Goal: Check status: Check status

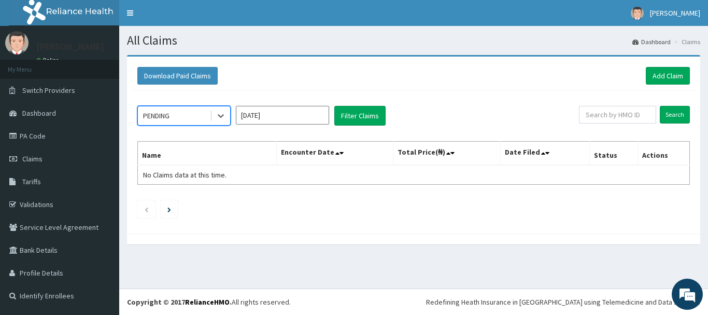
click at [446, 204] on ul at bounding box center [413, 209] width 553 height 18
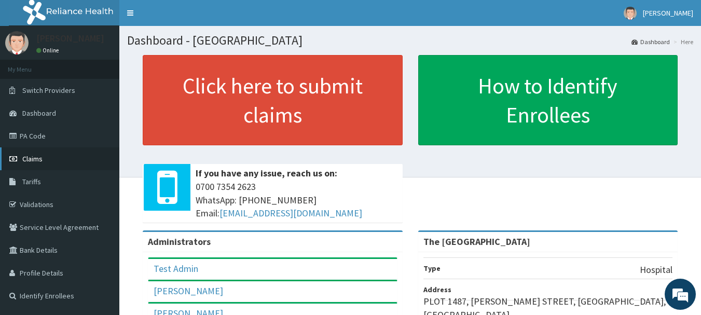
click at [37, 156] on span "Claims" at bounding box center [32, 158] width 20 height 9
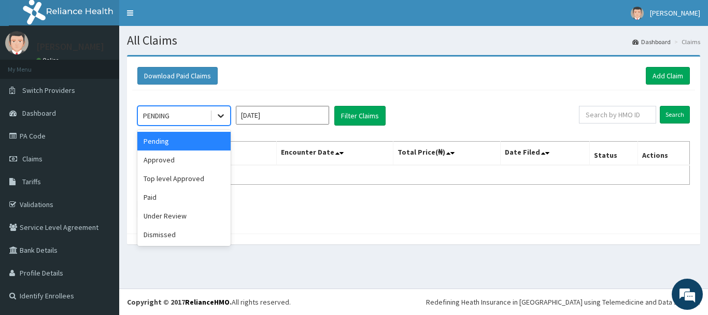
click at [221, 116] on icon at bounding box center [221, 115] width 10 height 10
click at [169, 217] on div "Under Review" at bounding box center [183, 215] width 93 height 19
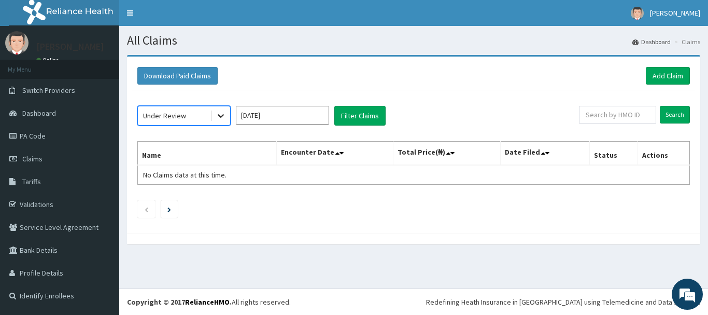
click at [227, 116] on div at bounding box center [221, 115] width 19 height 19
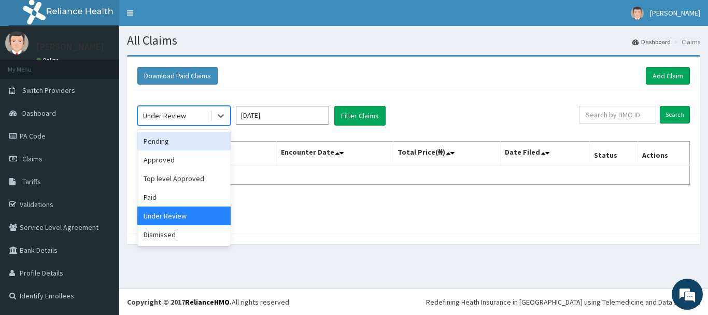
click at [169, 142] on div "Pending" at bounding box center [183, 141] width 93 height 19
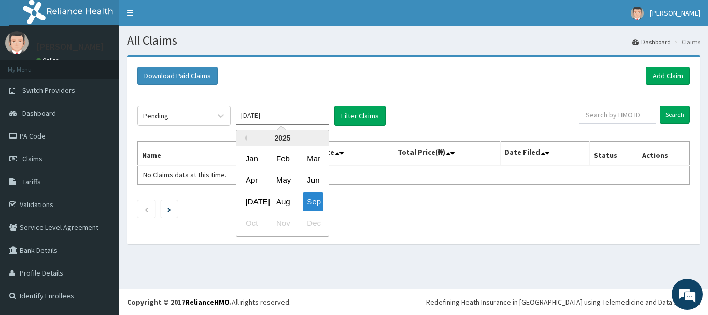
click at [318, 113] on input "[DATE]" at bounding box center [282, 115] width 93 height 19
click at [252, 181] on div "Apr" at bounding box center [252, 180] width 21 height 19
type input "Apr 2025"
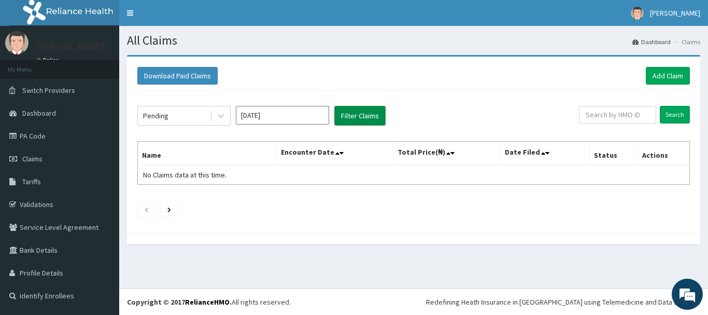
click at [357, 116] on button "Filter Claims" at bounding box center [359, 116] width 51 height 20
click at [221, 116] on icon at bounding box center [221, 115] width 10 height 10
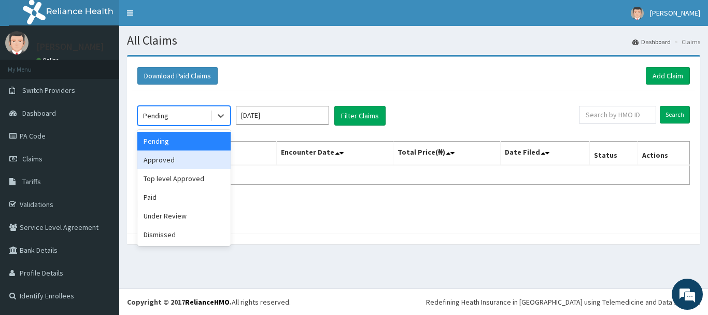
click at [178, 160] on div "Approved" at bounding box center [183, 159] width 93 height 19
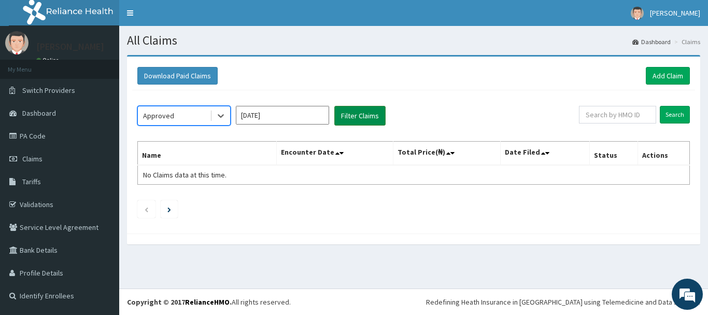
click at [349, 121] on button "Filter Claims" at bounding box center [359, 116] width 51 height 20
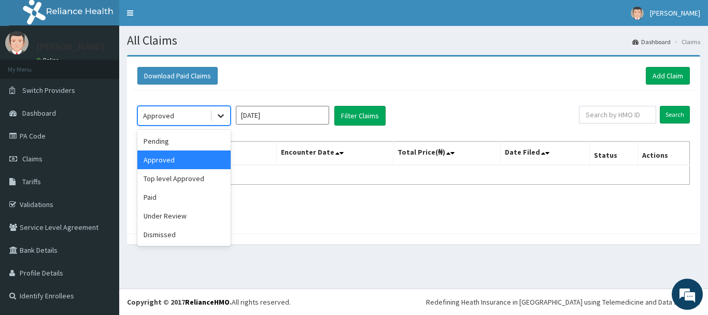
click at [220, 115] on icon at bounding box center [221, 115] width 10 height 10
click at [184, 179] on div "Top level Approved" at bounding box center [183, 178] width 93 height 19
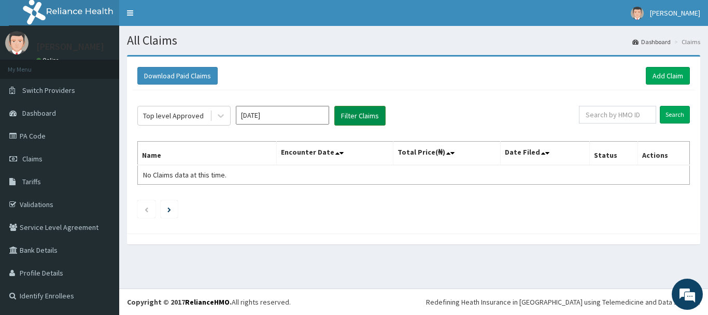
click at [349, 113] on button "Filter Claims" at bounding box center [359, 116] width 51 height 20
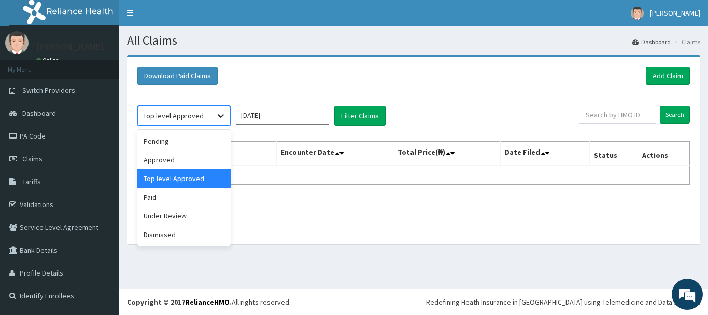
click at [218, 117] on icon at bounding box center [221, 115] width 10 height 10
click at [156, 197] on div "Paid" at bounding box center [183, 197] width 93 height 19
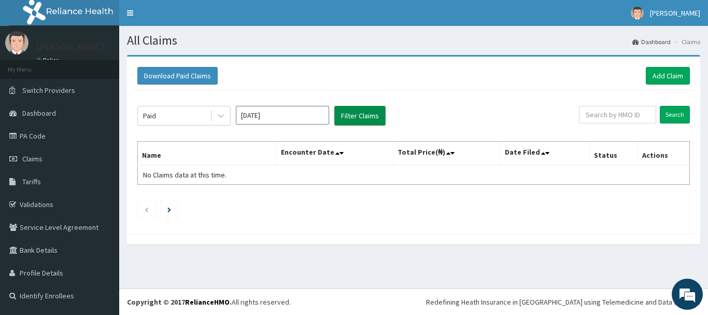
click at [365, 120] on button "Filter Claims" at bounding box center [359, 116] width 51 height 20
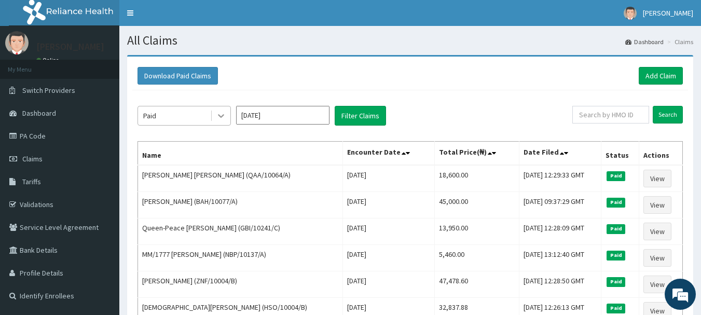
click at [221, 116] on icon at bounding box center [221, 115] width 10 height 10
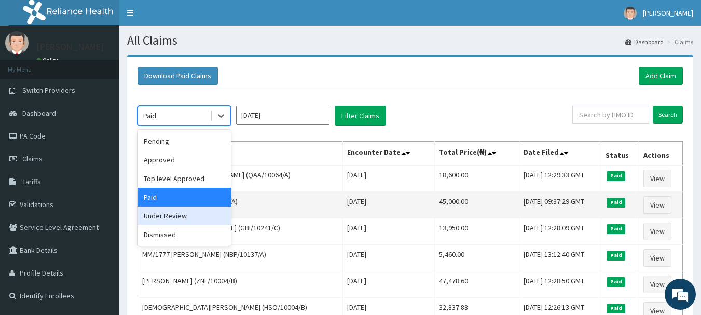
click at [164, 217] on div "Under Review" at bounding box center [183, 215] width 93 height 19
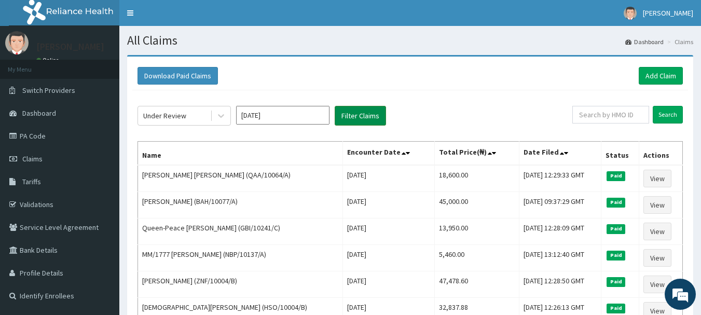
click at [361, 115] on button "Filter Claims" at bounding box center [359, 116] width 51 height 20
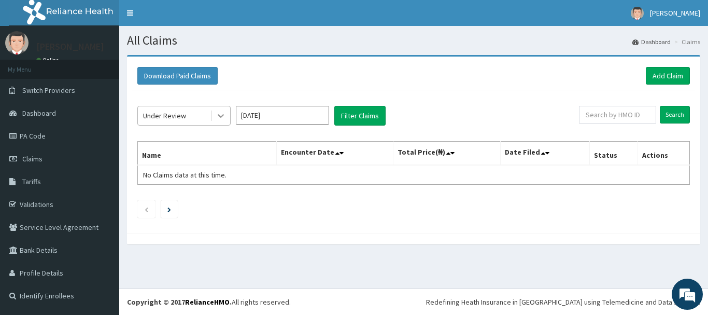
click at [219, 114] on icon at bounding box center [221, 115] width 10 height 10
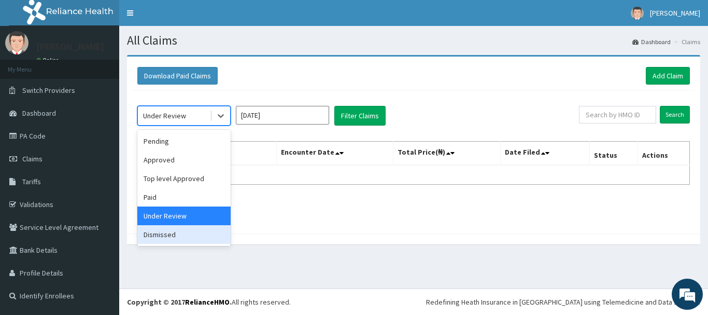
click at [171, 234] on div "Dismissed" at bounding box center [183, 234] width 93 height 19
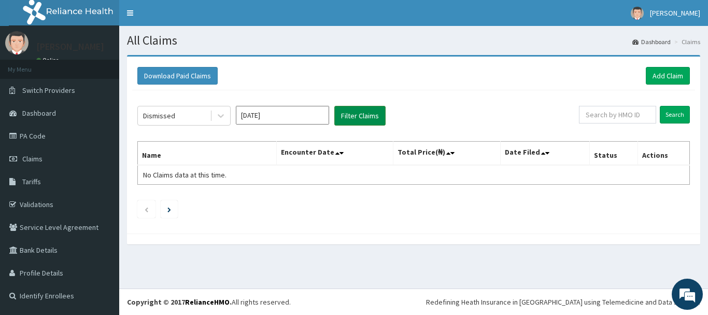
click at [349, 118] on button "Filter Claims" at bounding box center [359, 116] width 51 height 20
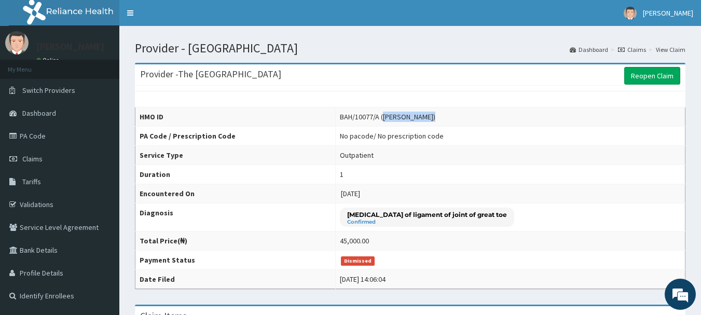
drag, startPoint x: 400, startPoint y: 118, endPoint x: 445, endPoint y: 117, distance: 44.6
click at [435, 117] on div "BAH/10077/A ([PERSON_NAME])" at bounding box center [387, 116] width 95 height 10
copy div "[PERSON_NAME]"
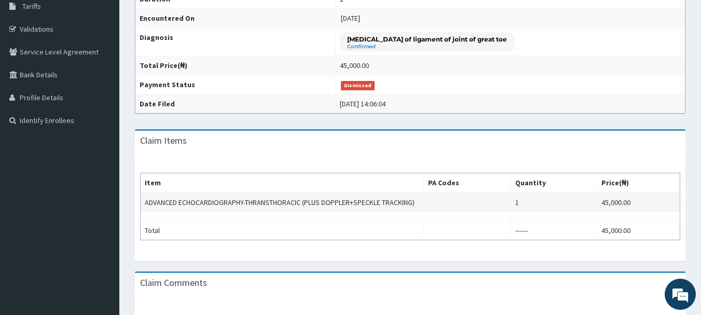
scroll to position [104, 0]
